Goal: Register for event/course

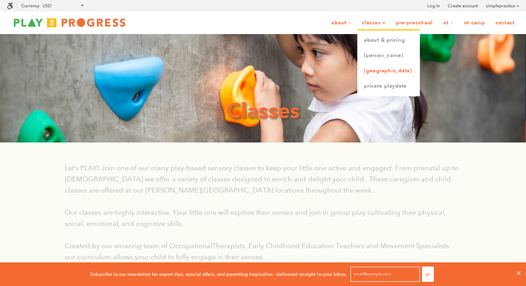
click at [378, 70] on link "[GEOGRAPHIC_DATA]" at bounding box center [388, 70] width 62 height 15
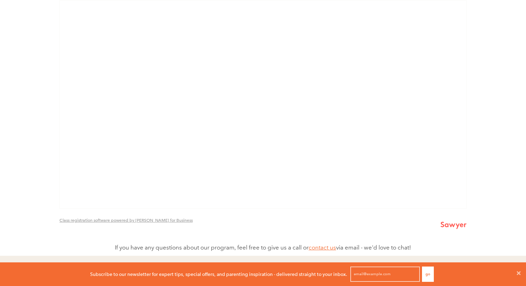
scroll to position [461, 0]
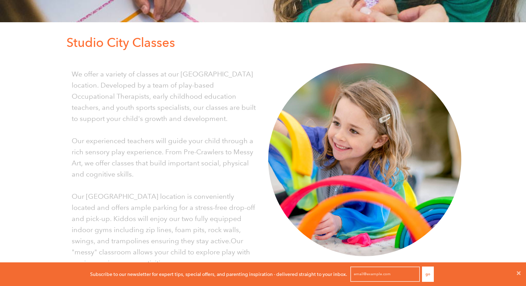
scroll to position [0, 0]
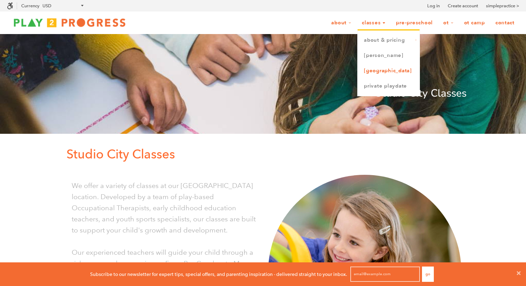
click at [384, 71] on link "[GEOGRAPHIC_DATA]" at bounding box center [388, 70] width 62 height 15
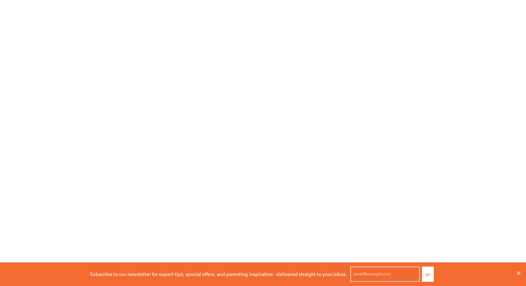
scroll to position [477, 0]
